Goal: Information Seeking & Learning: Learn about a topic

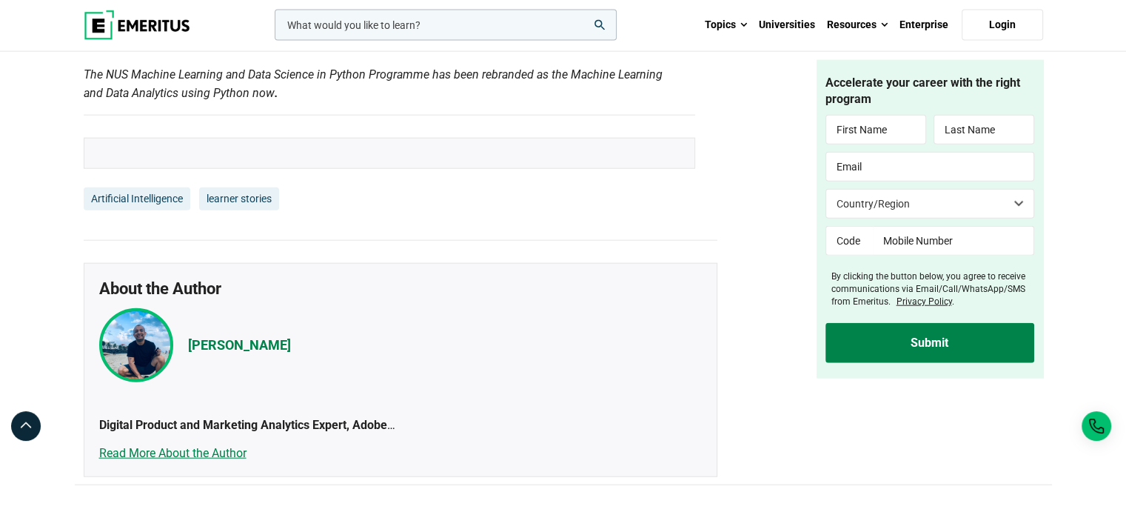
scroll to position [3629, 0]
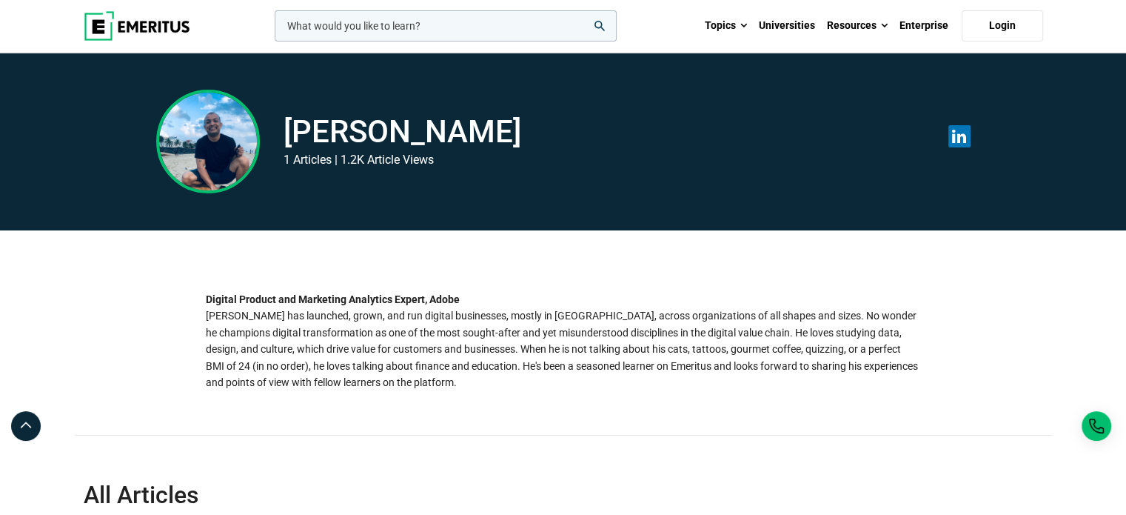
drag, startPoint x: 578, startPoint y: 132, endPoint x: 287, endPoint y: 137, distance: 290.3
click at [287, 137] on div "Aritro Bhattacharya 1 Articles | 1.2K Article Views" at bounding box center [441, 142] width 570 height 104
copy h2 "Aritro Bhattacharya"
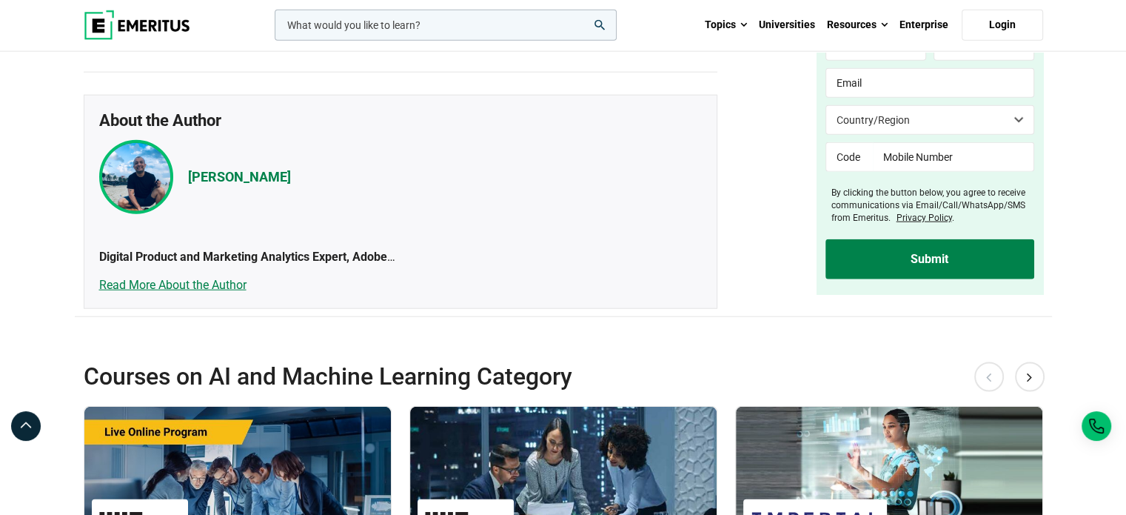
click at [241, 43] on link "learner stories" at bounding box center [239, 31] width 80 height 24
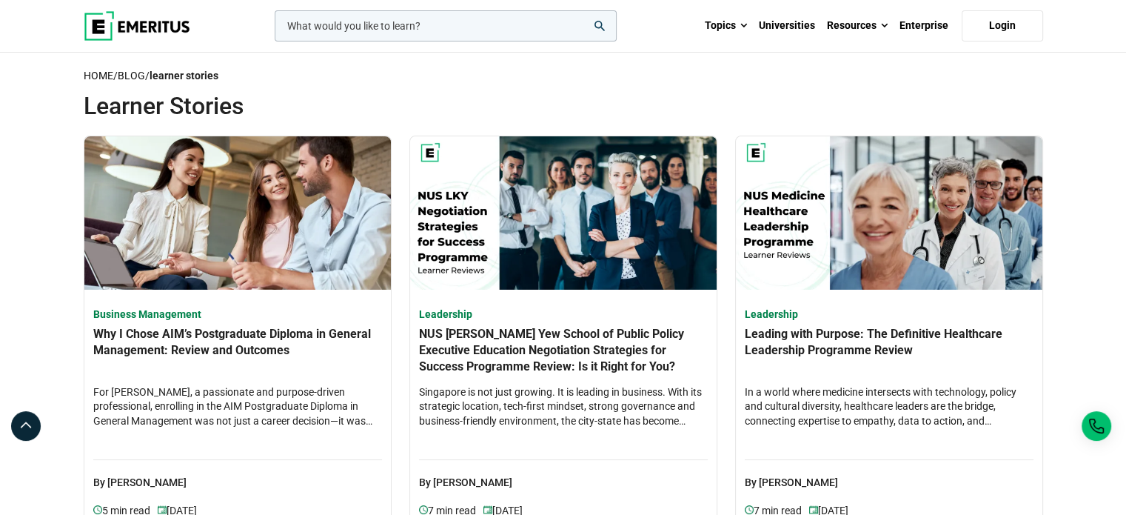
click at [435, 21] on input "woocommerce-product-search-field-0" at bounding box center [446, 25] width 342 height 31
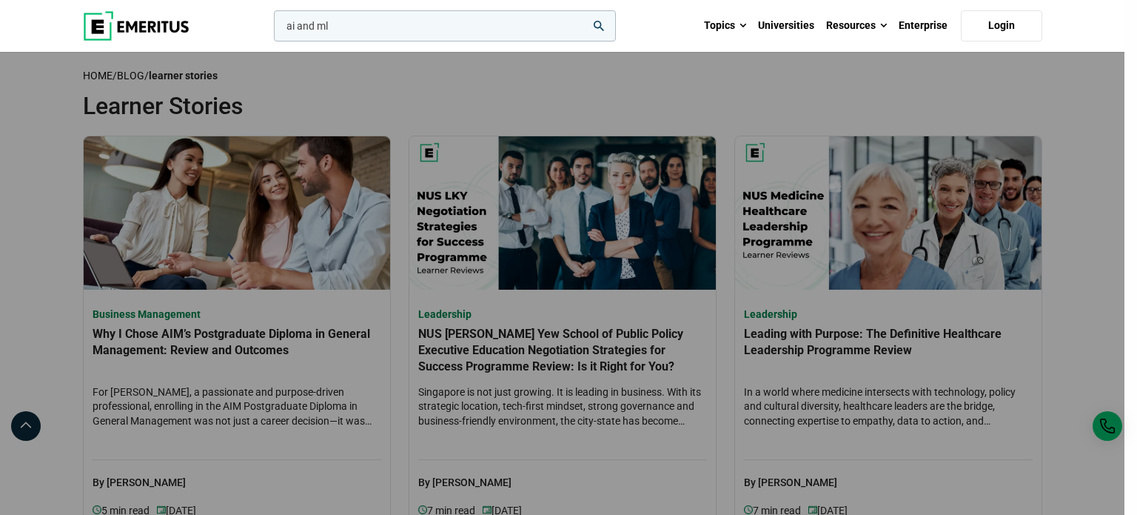
type input "ai and ml"
click at [271, 30] on button "search" at bounding box center [271, 30] width 0 height 0
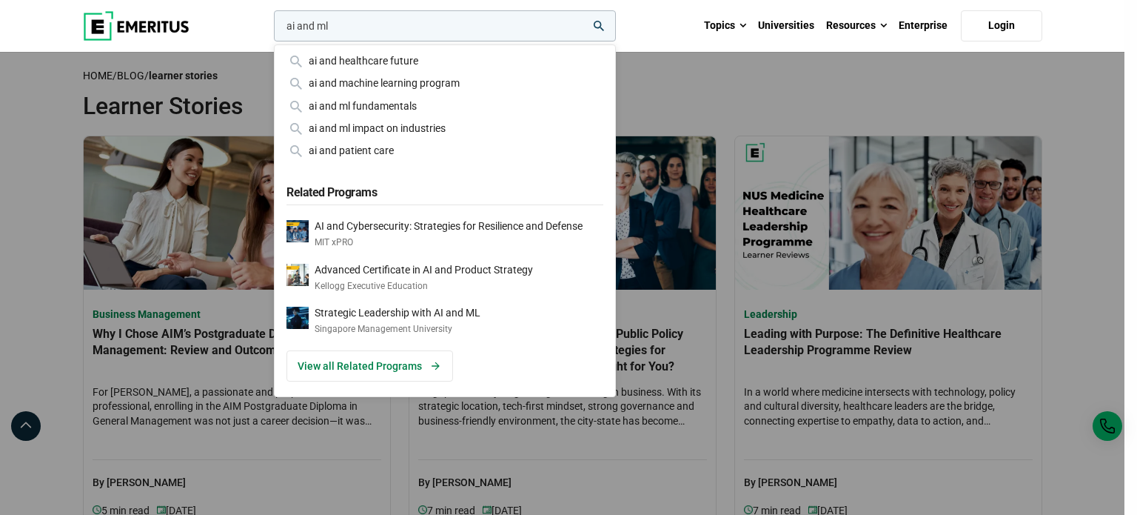
click at [616, 41] on div "ai and ml ai and healthcare future ai and machine learning program ai and ml fu…" at bounding box center [443, 25] width 345 height 31
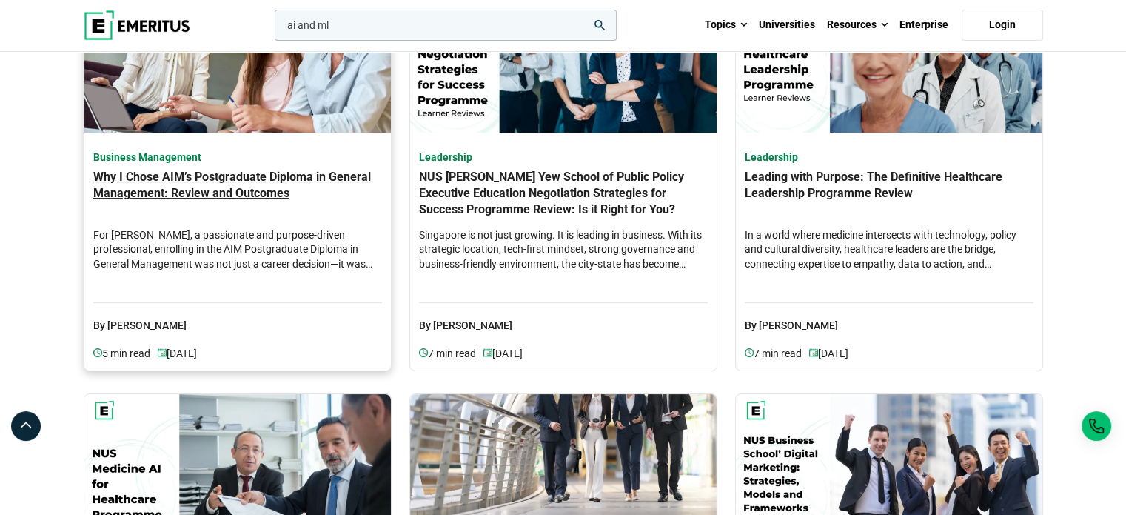
scroll to position [592, 0]
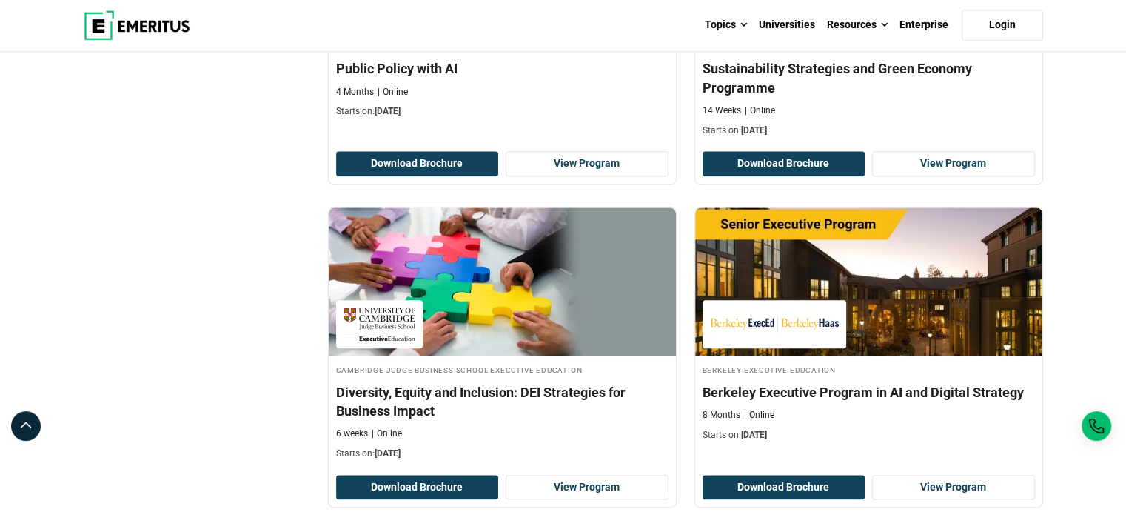
scroll to position [1925, 0]
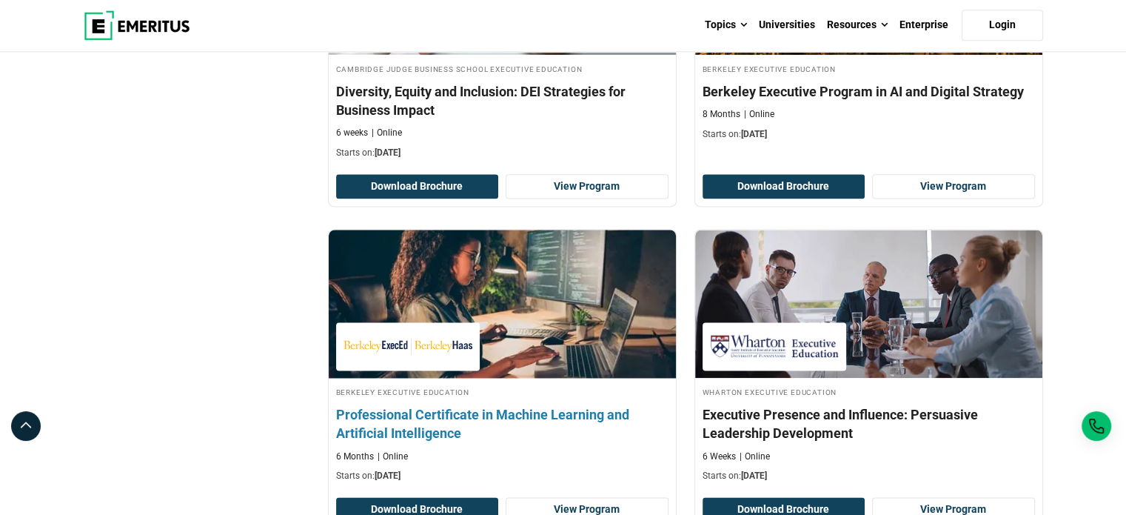
click at [570, 405] on h4 "Professional Certificate in Machine Learning and Artificial Intelligence" at bounding box center [502, 423] width 333 height 37
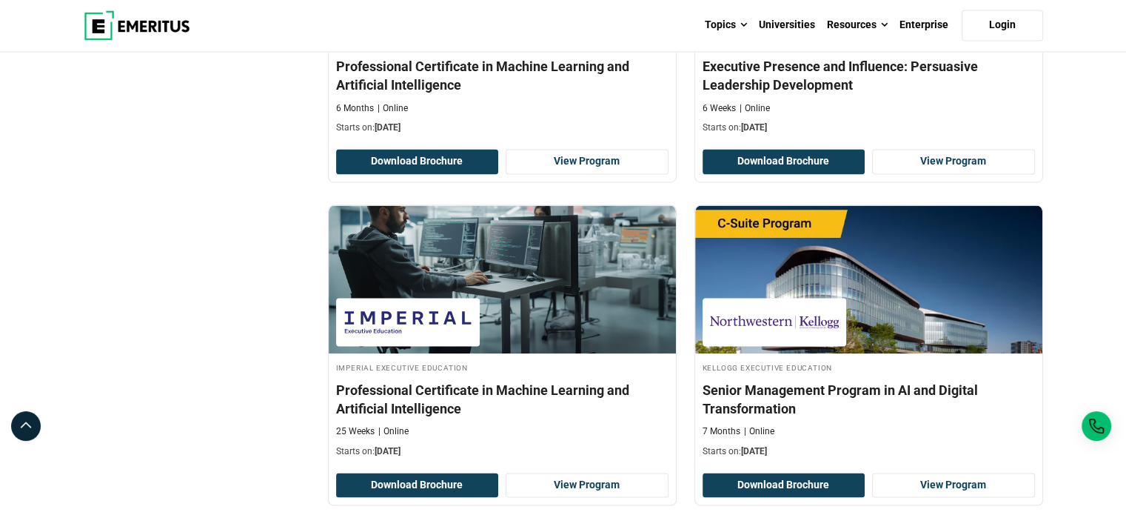
scroll to position [2444, 0]
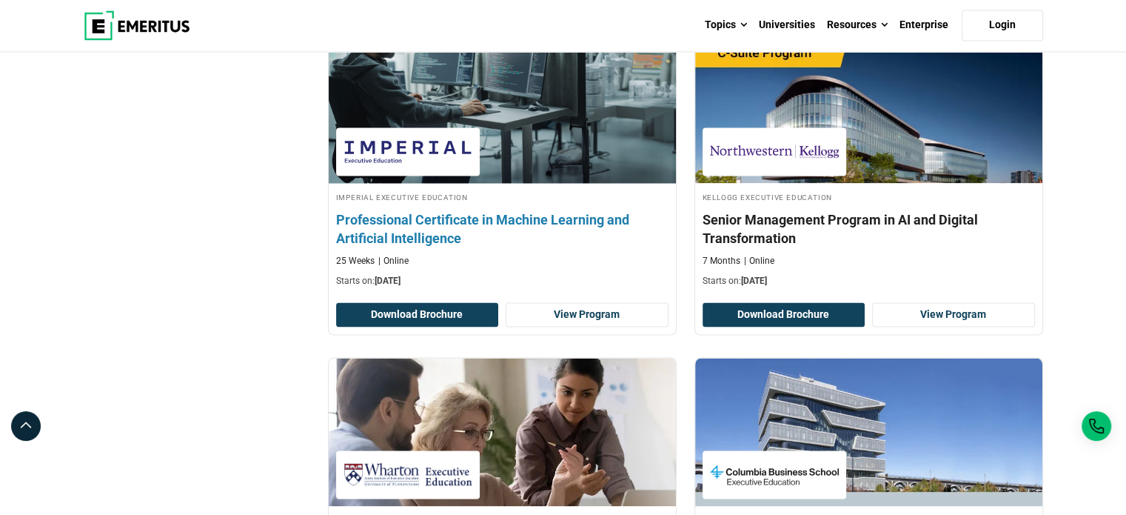
click at [525, 217] on h4 "Professional Certificate in Machine Learning and Artificial Intelligence" at bounding box center [502, 228] width 333 height 37
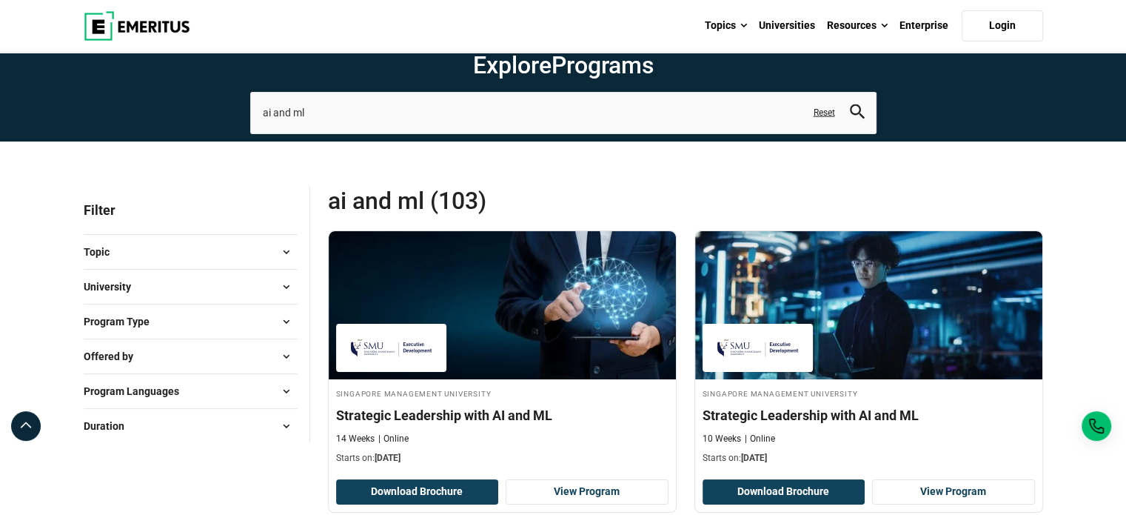
scroll to position [0, 0]
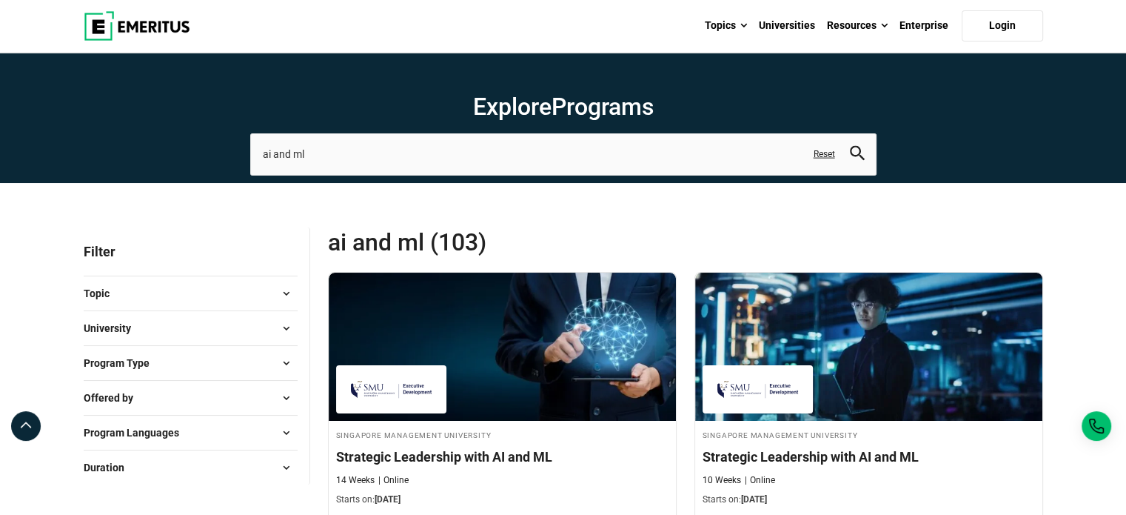
click at [178, 369] on button "Program Type" at bounding box center [191, 363] width 214 height 22
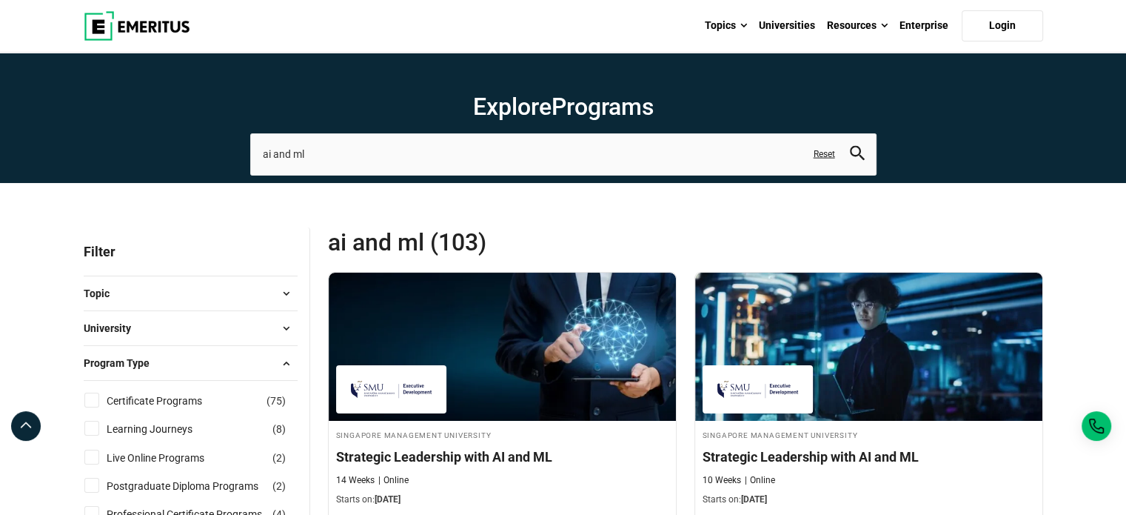
click at [170, 361] on button "Program Type" at bounding box center [191, 363] width 214 height 22
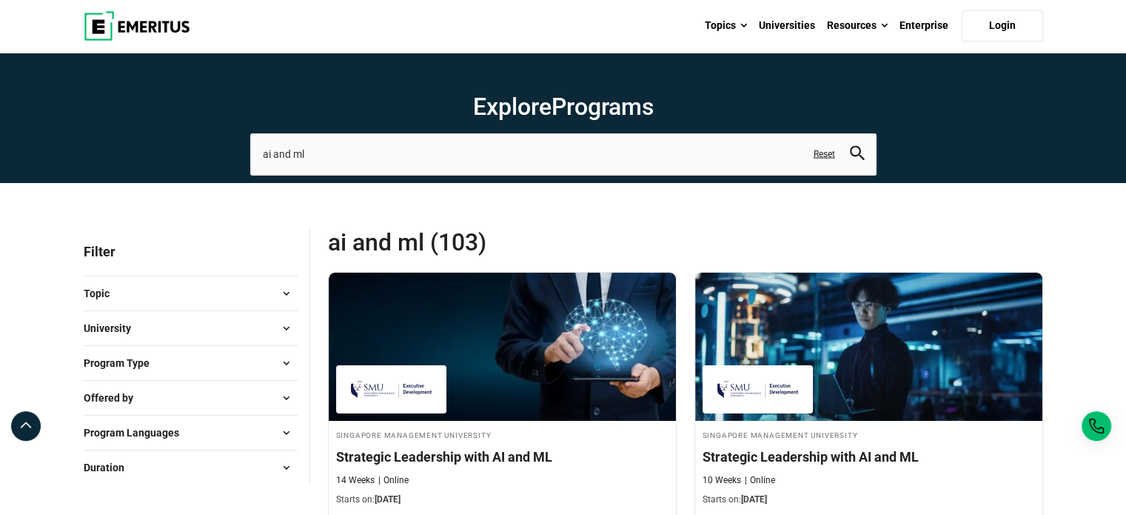
click at [145, 426] on span "Program Languages" at bounding box center [137, 432] width 107 height 16
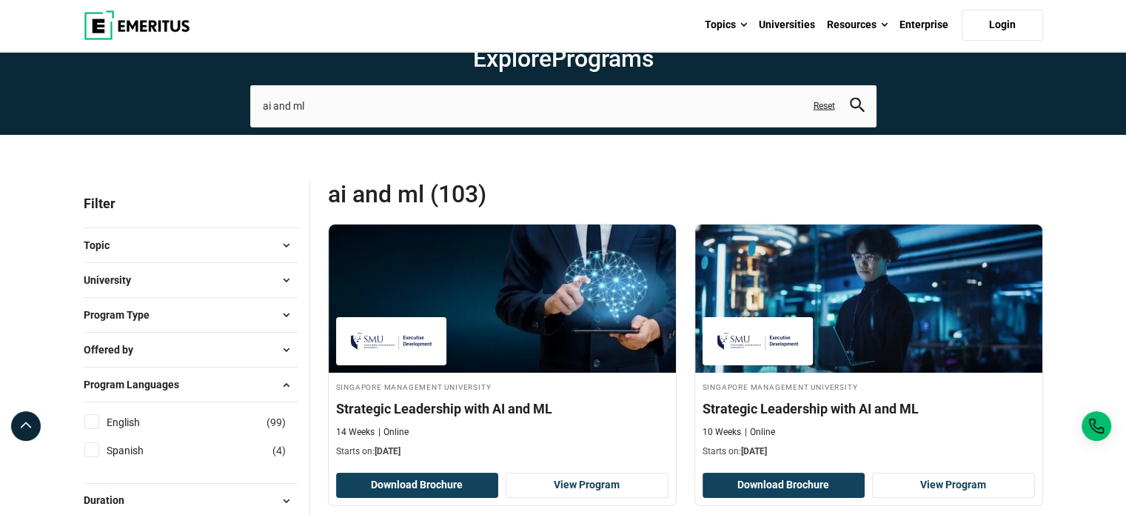
scroll to position [74, 0]
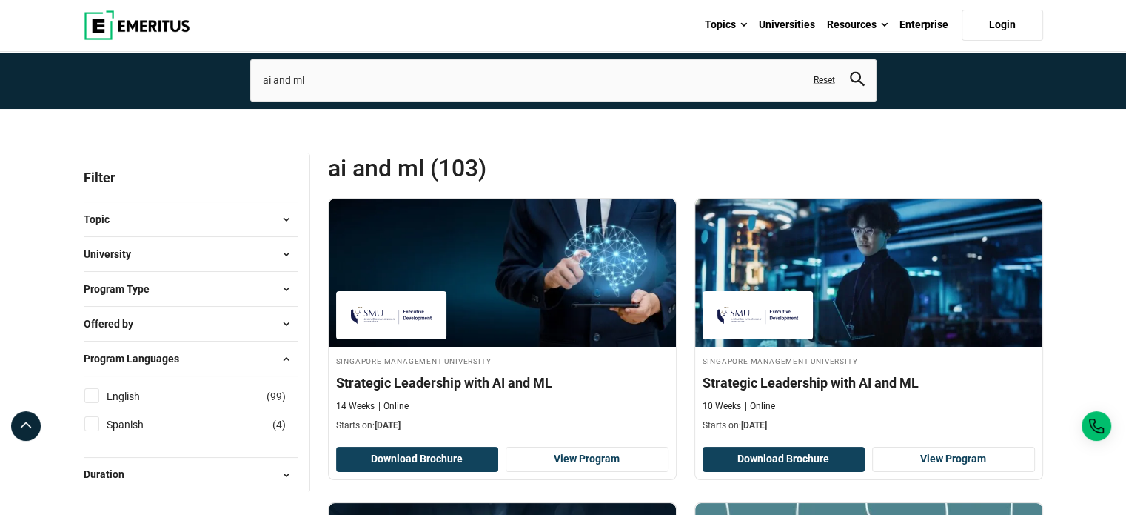
click at [150, 318] on button "Offered by" at bounding box center [191, 324] width 214 height 22
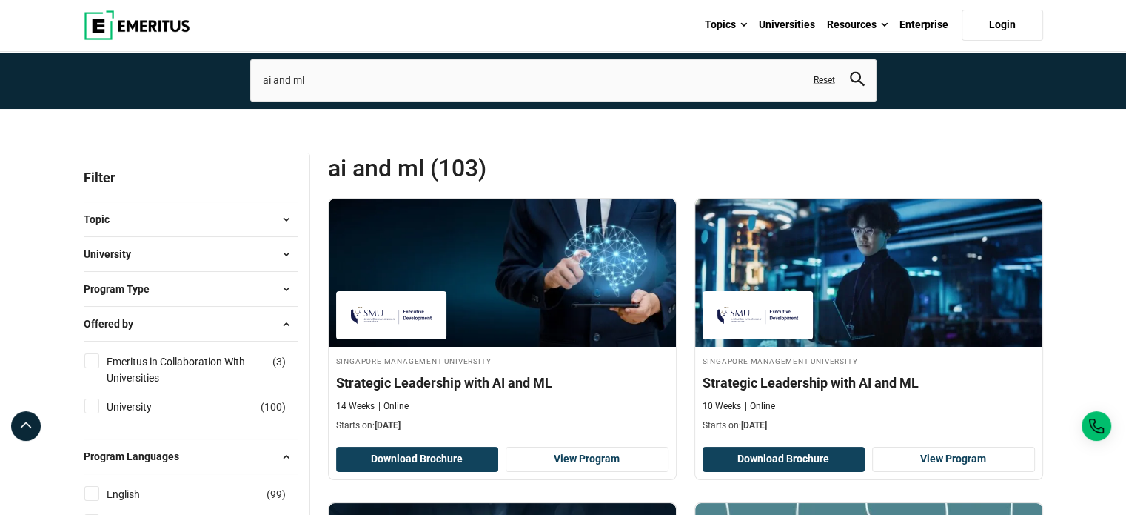
click at [142, 254] on button "University" at bounding box center [191, 254] width 214 height 22
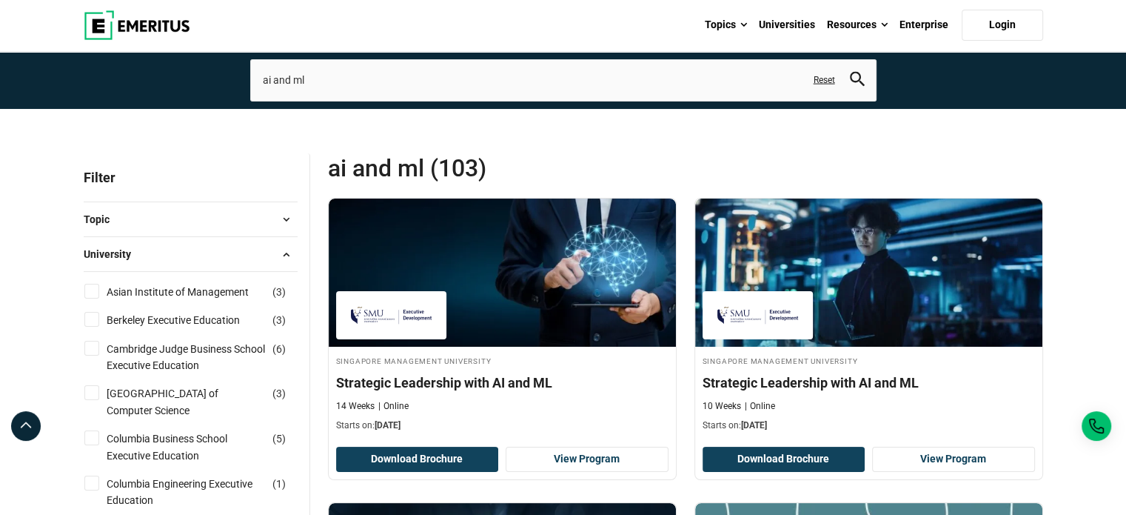
click at [176, 221] on button "Topic" at bounding box center [191, 219] width 214 height 22
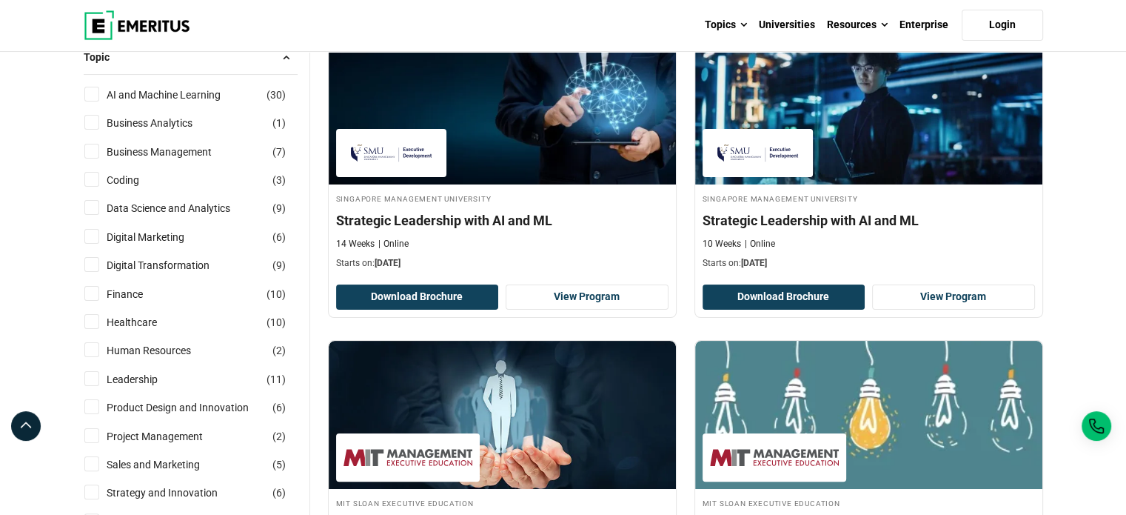
scroll to position [148, 0]
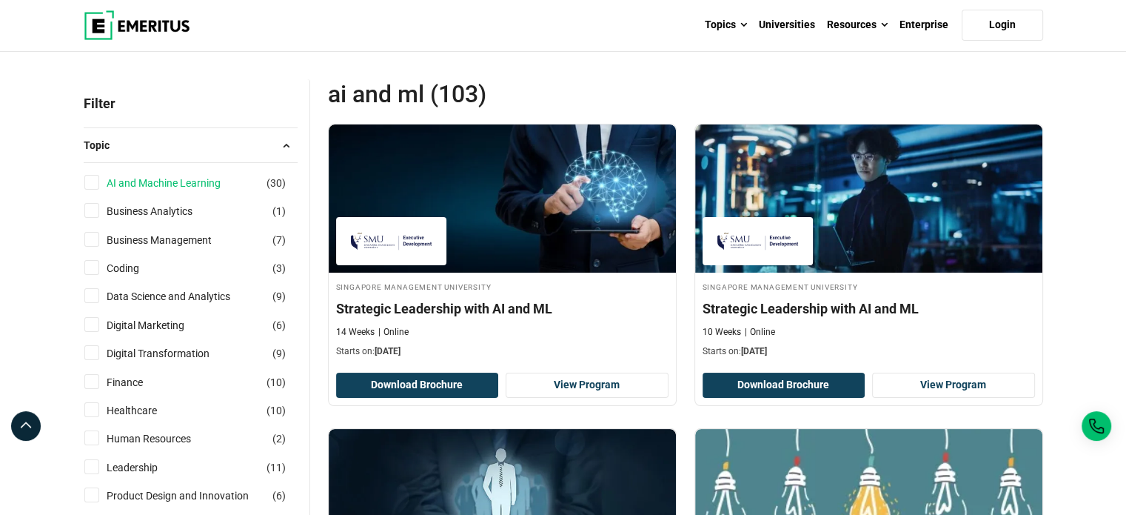
click at [176, 182] on link "AI and Machine Learning" at bounding box center [179, 183] width 144 height 16
checkbox input "true"
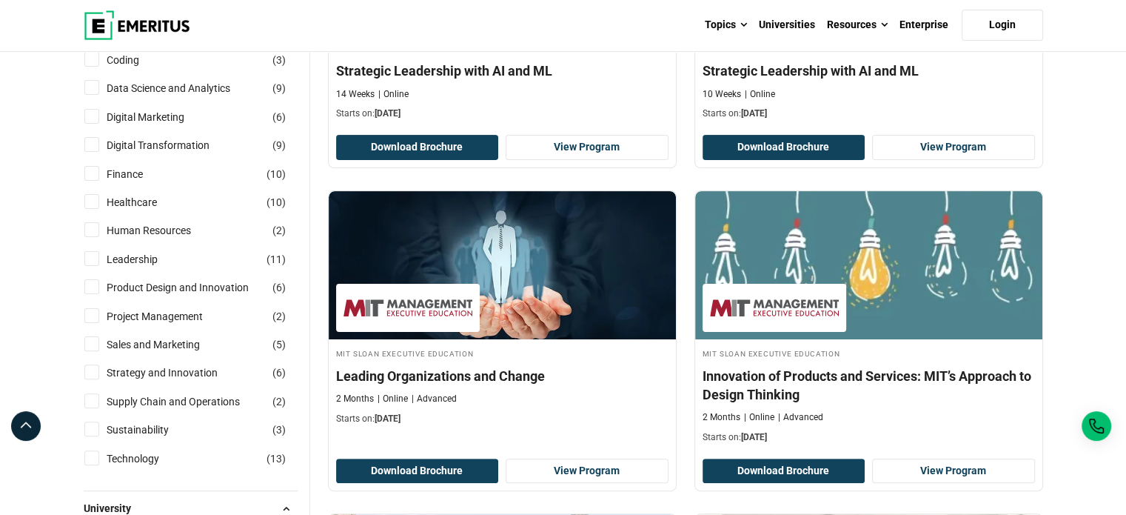
scroll to position [444, 0]
